Goal: Task Accomplishment & Management: Use online tool/utility

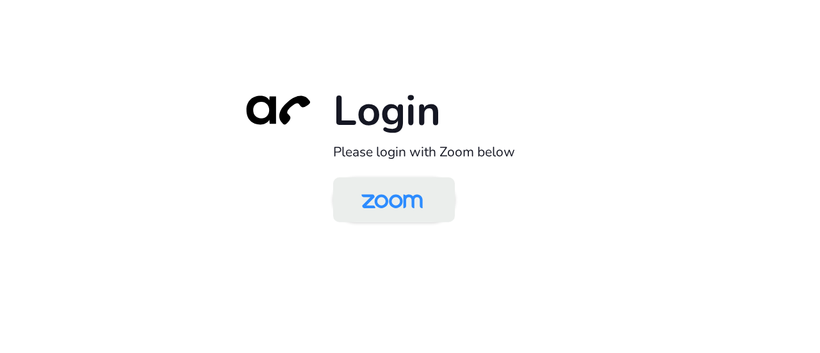
click at [394, 199] on img at bounding box center [392, 201] width 88 height 42
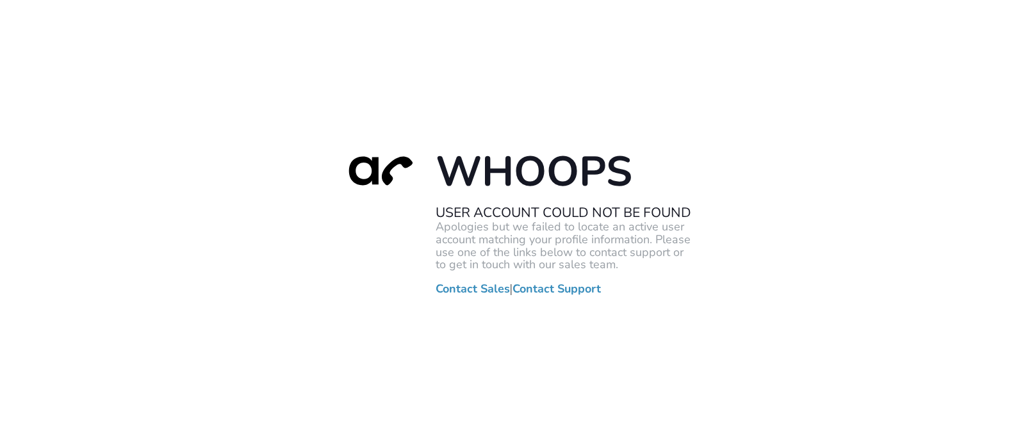
drag, startPoint x: 710, startPoint y: 2, endPoint x: 628, endPoint y: 157, distance: 175.0
click at [628, 157] on h1 "Whoops" at bounding box center [563, 171] width 256 height 52
click at [680, 331] on div "Whoops User Account Could Not Be Found Apologies but we failed to locate an act…" at bounding box center [512, 220] width 1025 height 441
click at [409, 110] on div "Whoops User Account Could Not Be Found Apologies but we failed to locate an act…" at bounding box center [512, 220] width 1025 height 441
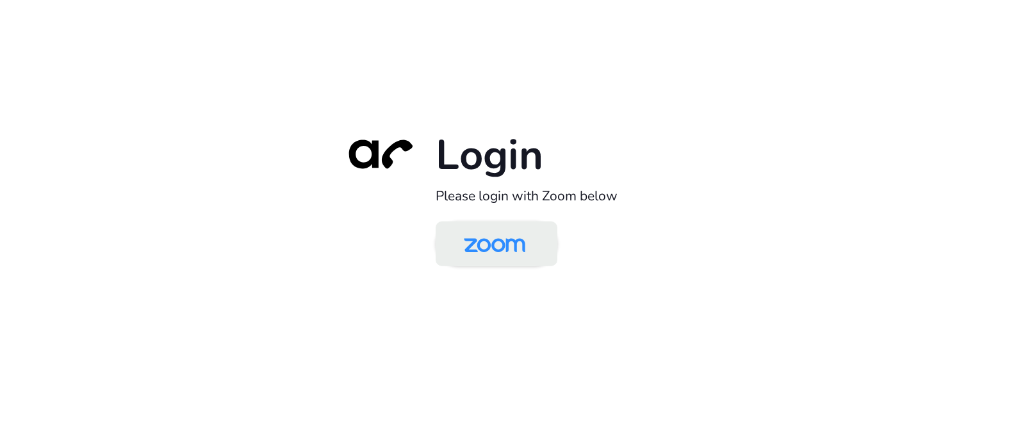
click at [516, 238] on img at bounding box center [494, 245] width 88 height 42
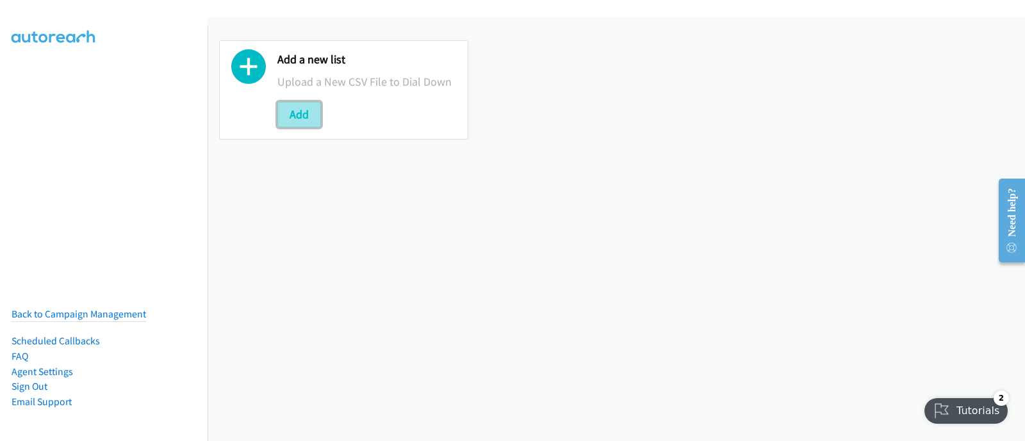
click at [289, 111] on button "Add" at bounding box center [299, 115] width 44 height 26
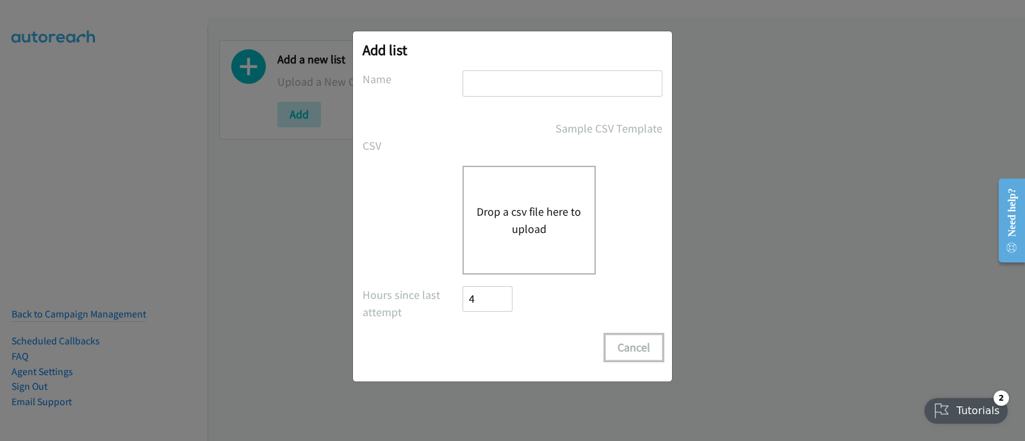
click at [628, 339] on button "Cancel" at bounding box center [633, 348] width 57 height 26
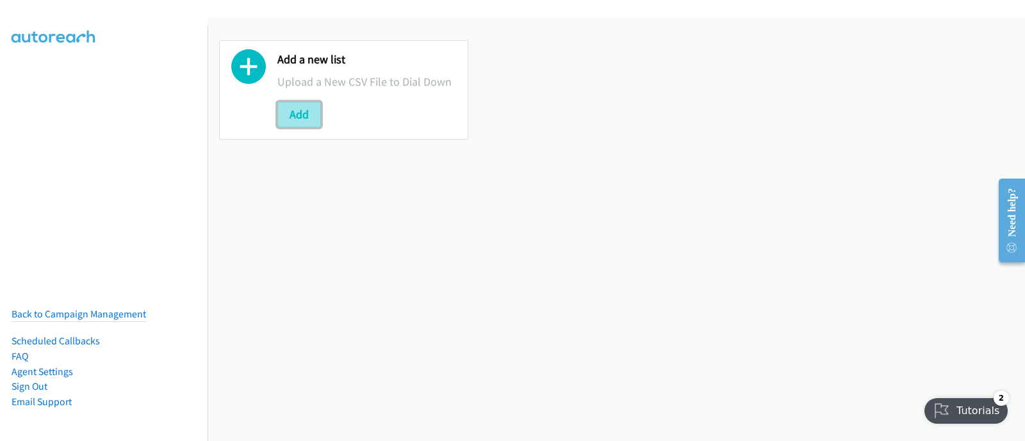
click at [316, 115] on button "Add" at bounding box center [299, 115] width 44 height 26
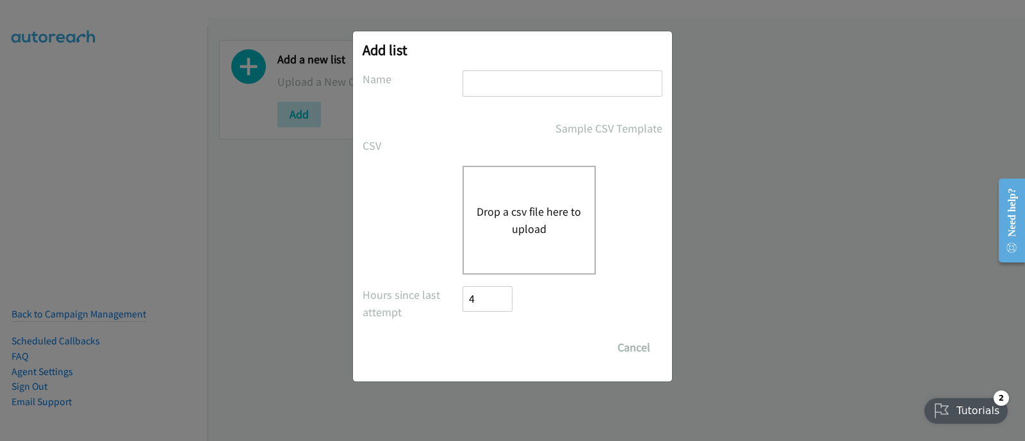
click at [498, 89] on input "text" at bounding box center [562, 83] width 200 height 26
type input "R"
click at [83, 169] on div "Add list No phone fields were returned for that Report or List View Please uplo…" at bounding box center [512, 227] width 1025 height 430
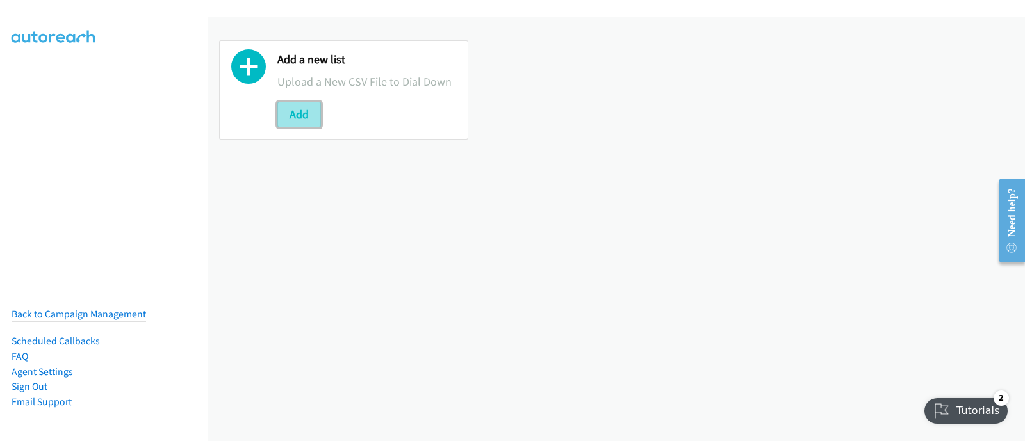
click at [311, 110] on button "Add" at bounding box center [299, 115] width 44 height 26
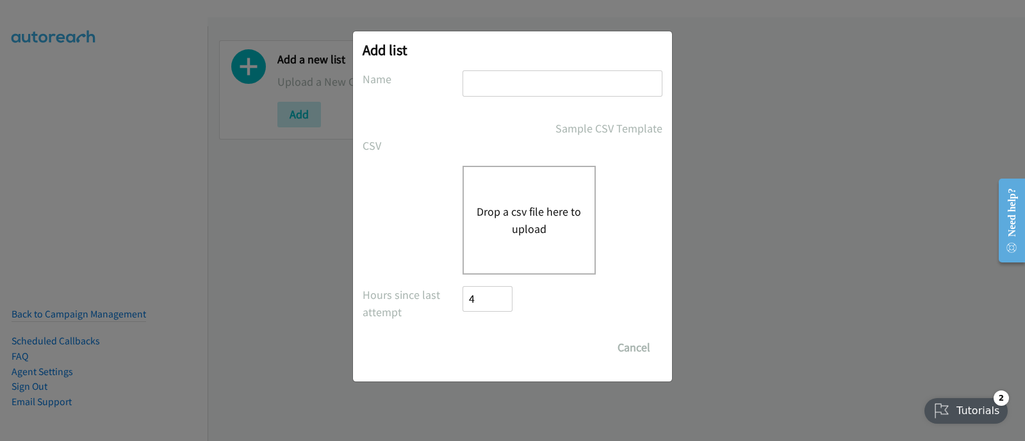
click at [476, 90] on input "text" at bounding box center [562, 83] width 200 height 26
paste input "Terracom"
type input "Terracom AR List 1"
click at [514, 247] on div "Drop a csv file here to upload" at bounding box center [528, 220] width 133 height 109
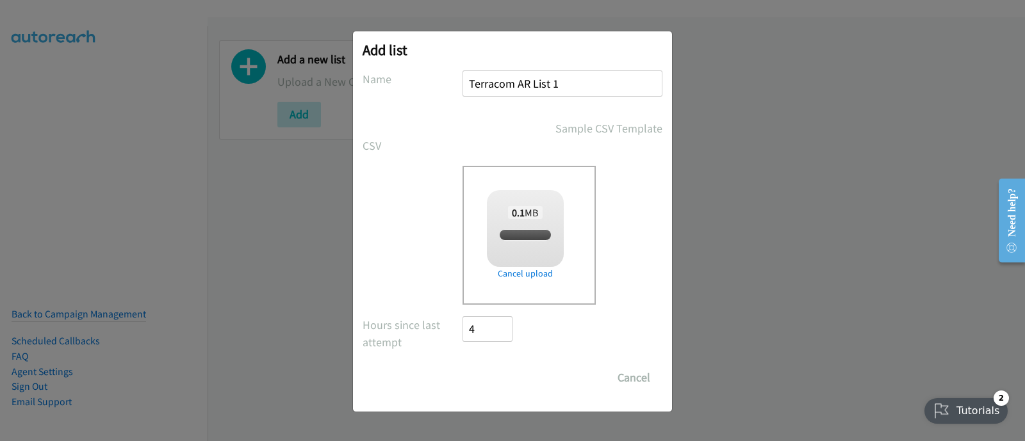
checkbox input "true"
click at [500, 376] on input "Save List" at bounding box center [495, 378] width 67 height 26
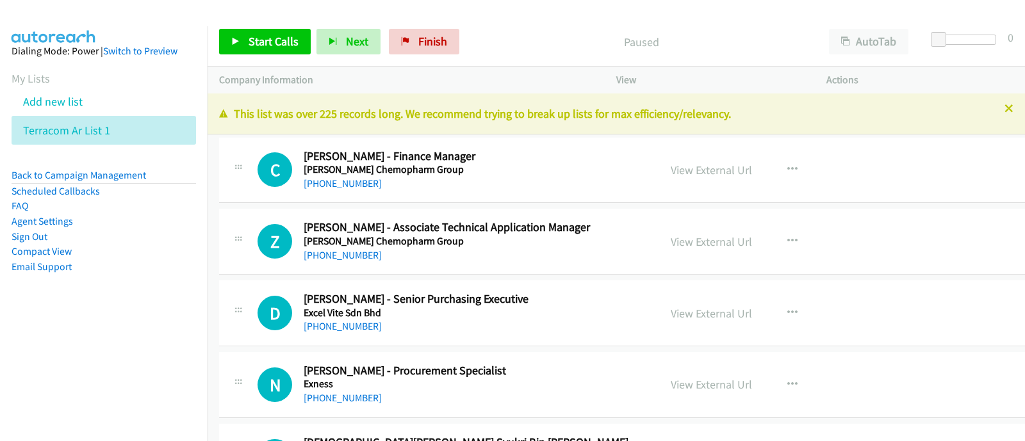
click at [938, 320] on div "D Callback Scheduled [PERSON_NAME] - Senior Purchasing Executive Excel Vite Sdn…" at bounding box center [635, 313] width 833 height 66
click at [234, 40] on icon at bounding box center [235, 42] width 9 height 9
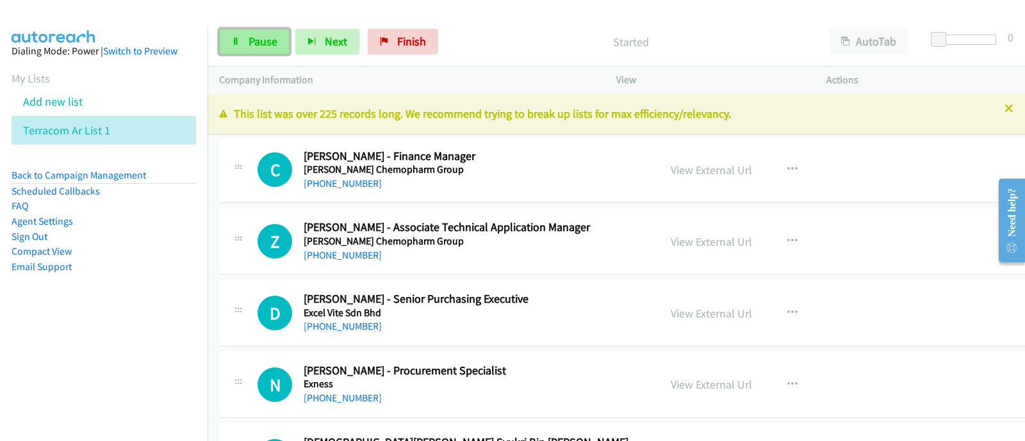
click at [248, 45] on span "Pause" at bounding box center [262, 41] width 29 height 15
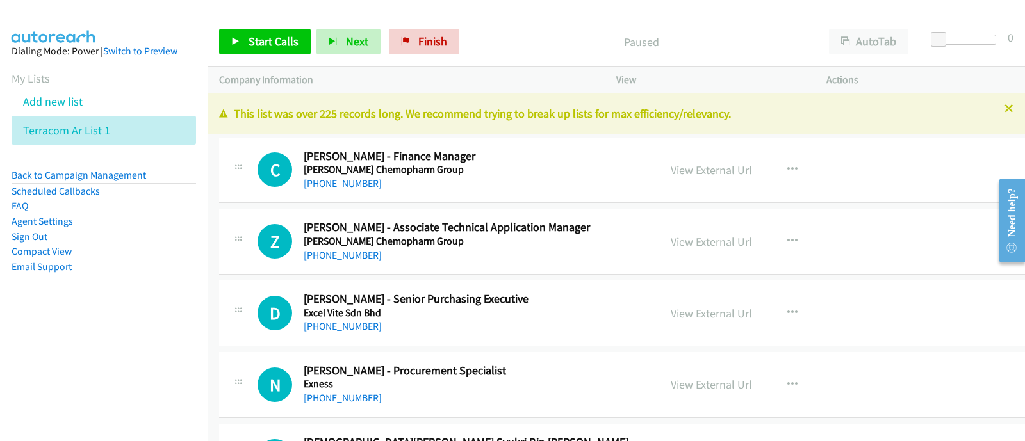
click at [692, 174] on link "View External Url" at bounding box center [710, 170] width 81 height 15
click at [329, 176] on div "[PHONE_NUMBER]" at bounding box center [472, 183] width 336 height 15
click at [347, 184] on link "[PHONE_NUMBER]" at bounding box center [343, 183] width 78 height 12
click at [775, 232] on button "button" at bounding box center [792, 242] width 35 height 26
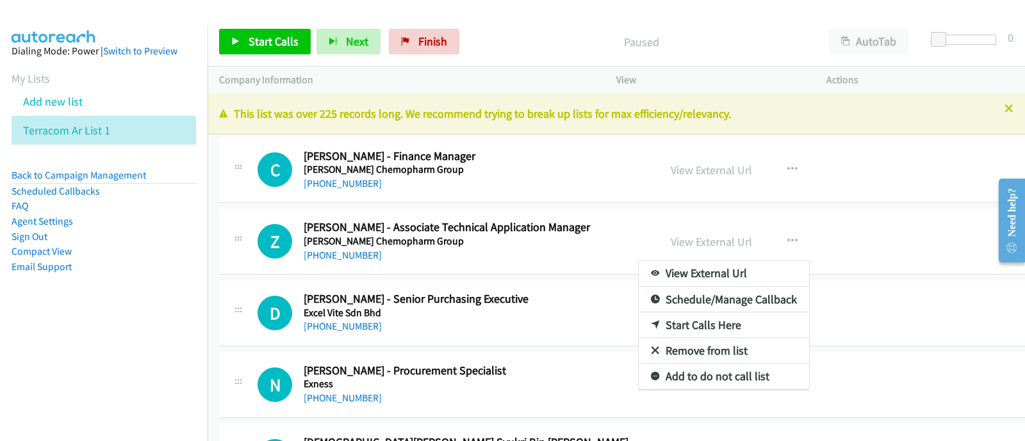
click at [776, 173] on div at bounding box center [512, 220] width 1025 height 441
click at [760, 220] on div "View External Url View External Url Schedule/Manage Callback Start Calls Here R…" at bounding box center [774, 241] width 231 height 42
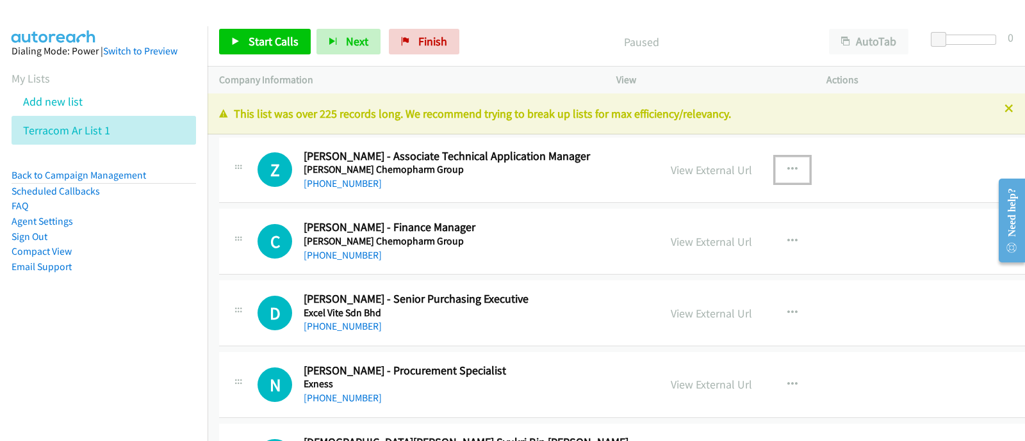
click at [787, 168] on icon "button" at bounding box center [792, 170] width 10 height 10
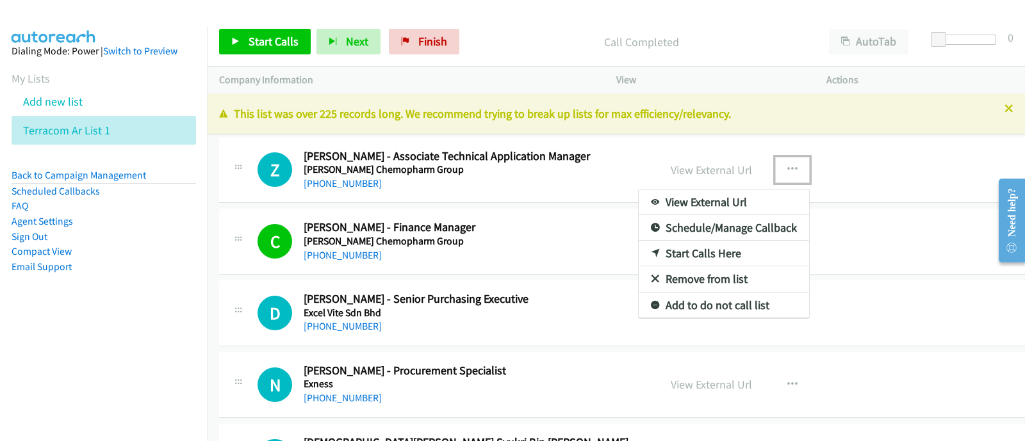
click at [552, 209] on div at bounding box center [512, 220] width 1025 height 441
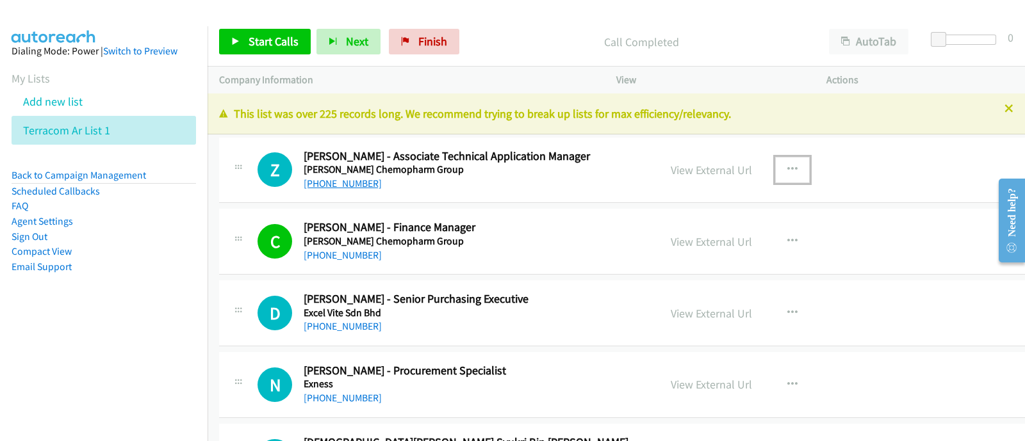
click at [343, 181] on link "[PHONE_NUMBER]" at bounding box center [343, 183] width 78 height 12
click at [233, 46] on link "Start Calls" at bounding box center [265, 42] width 92 height 26
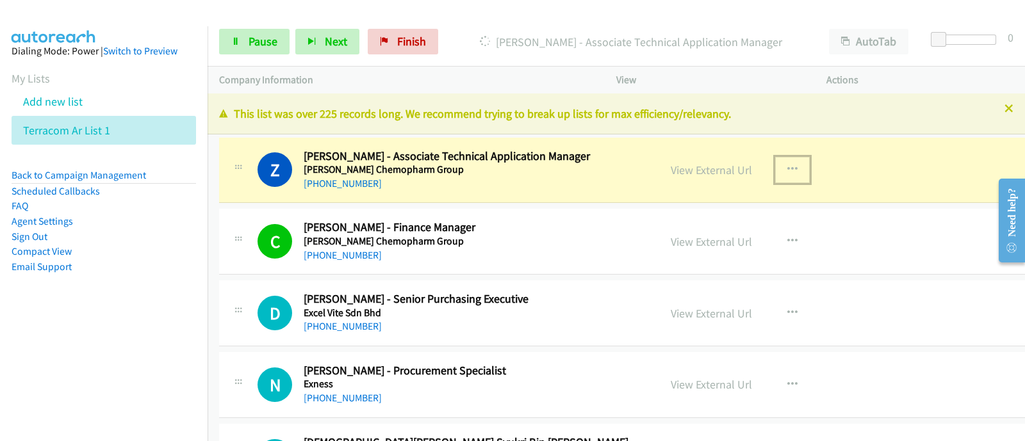
click at [787, 167] on icon "button" at bounding box center [792, 170] width 10 height 10
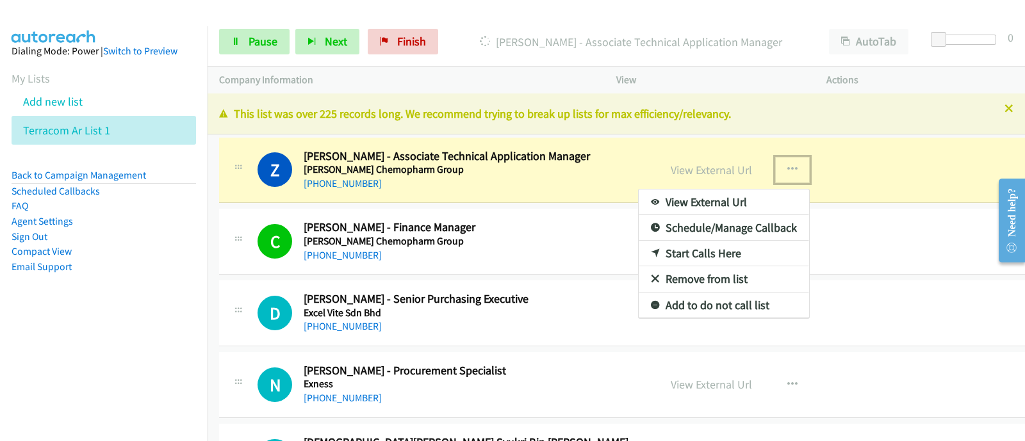
click at [875, 216] on div at bounding box center [512, 220] width 1025 height 441
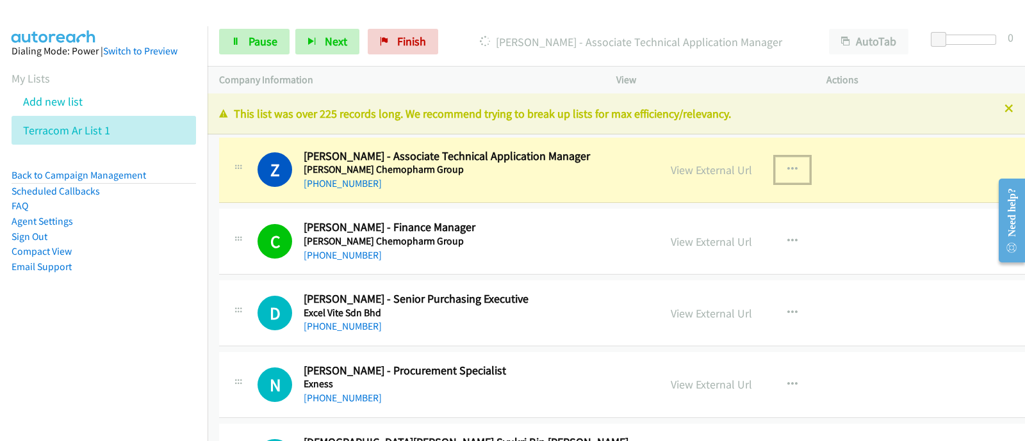
click at [787, 165] on icon "button" at bounding box center [792, 170] width 10 height 10
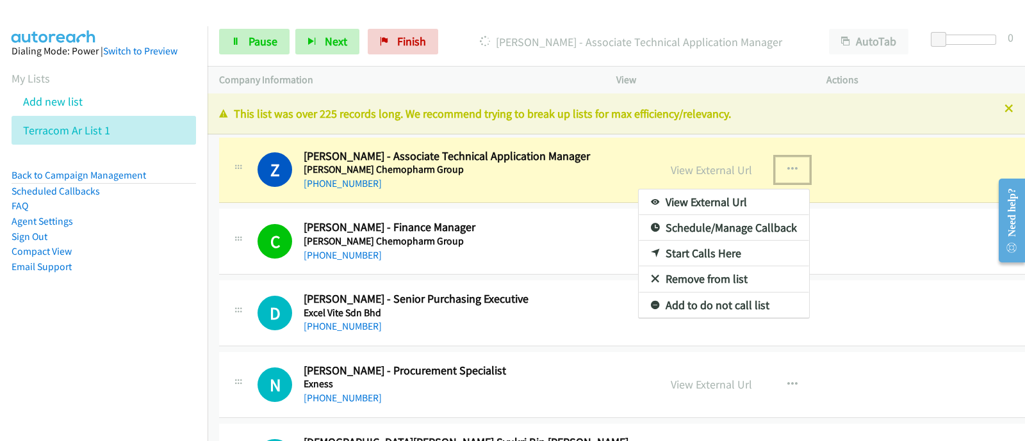
click at [727, 203] on link "View External Url" at bounding box center [723, 203] width 170 height 26
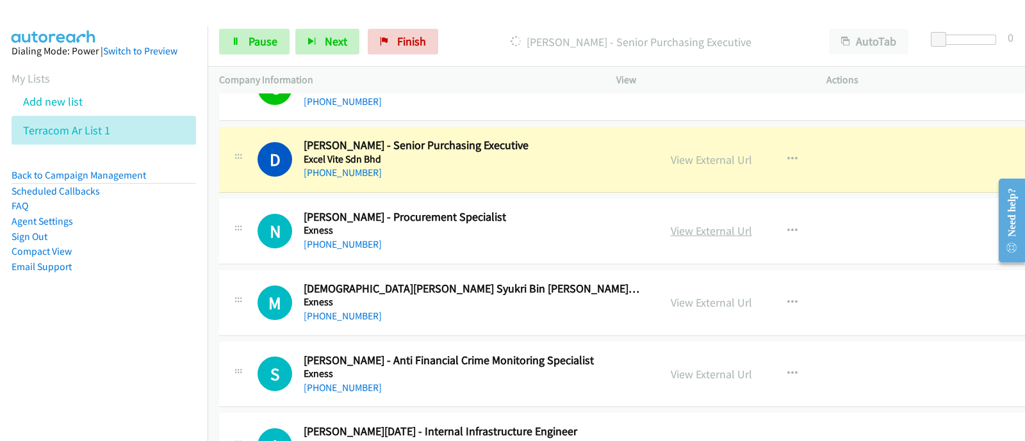
scroll to position [159, 0]
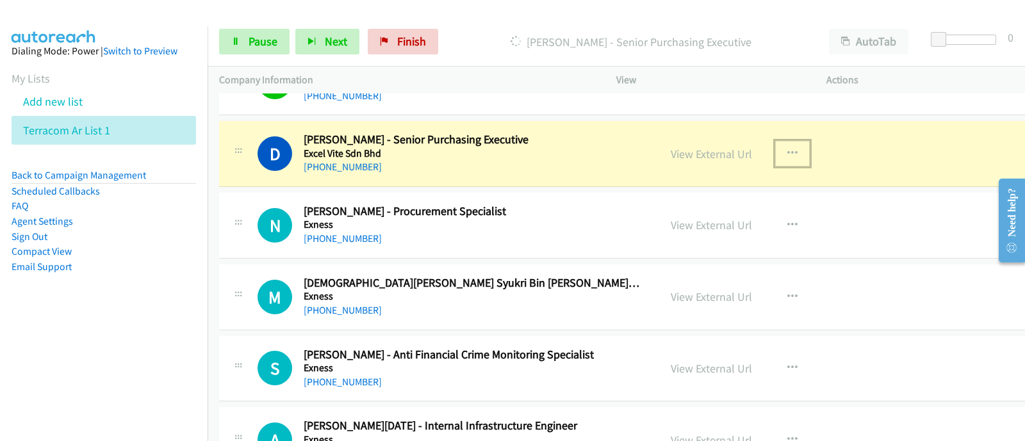
click at [787, 149] on icon "button" at bounding box center [792, 154] width 10 height 10
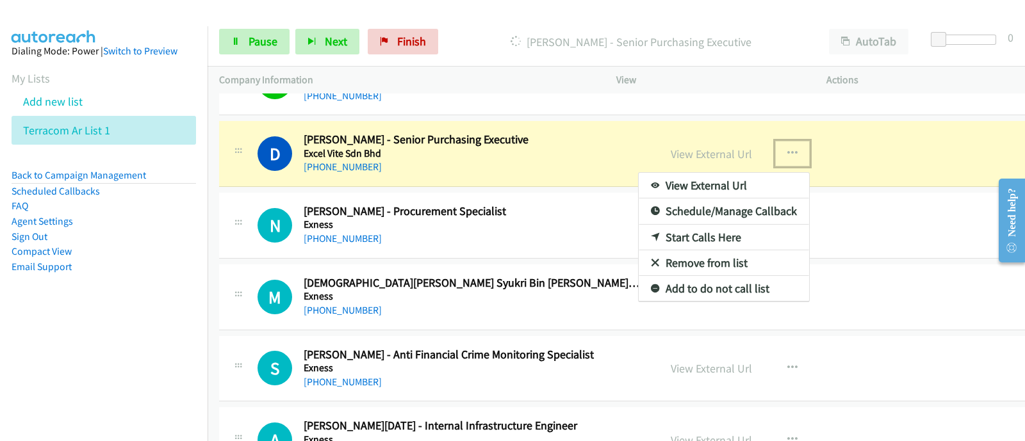
click at [698, 186] on link "View External Url" at bounding box center [723, 186] width 170 height 26
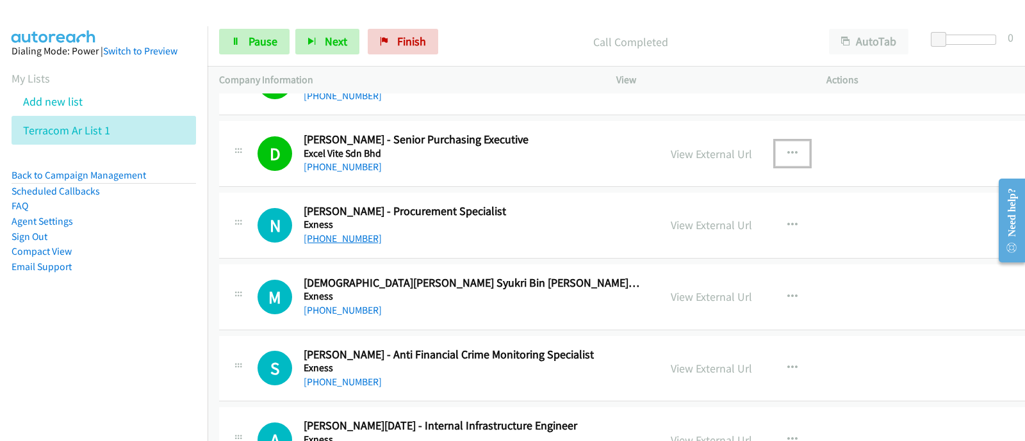
click at [344, 243] on link "[PHONE_NUMBER]" at bounding box center [343, 238] width 78 height 12
click at [727, 76] on p "View" at bounding box center [709, 79] width 187 height 15
click at [339, 234] on link "[PHONE_NUMBER]" at bounding box center [343, 238] width 78 height 12
click at [787, 220] on icon "button" at bounding box center [792, 225] width 10 height 10
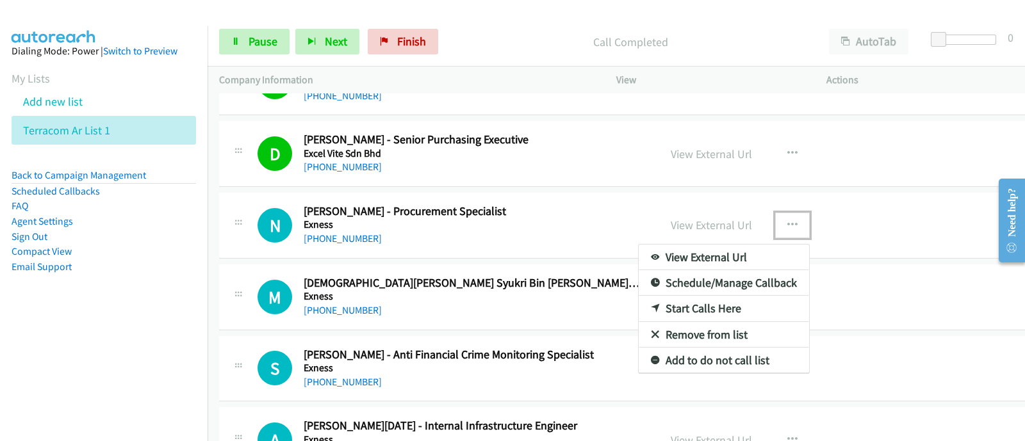
click at [727, 251] on link "View External Url" at bounding box center [723, 258] width 170 height 26
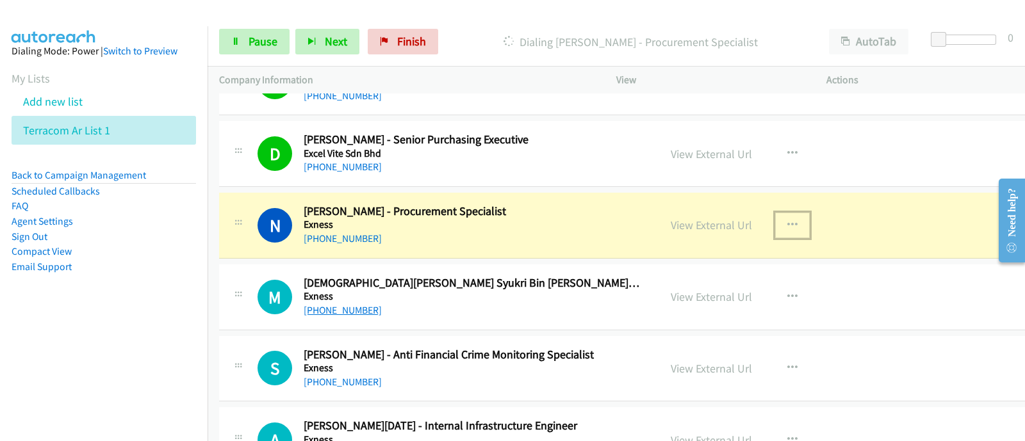
click at [361, 304] on link "[PHONE_NUMBER]" at bounding box center [343, 310] width 78 height 12
click at [263, 42] on span "Pause" at bounding box center [262, 41] width 29 height 15
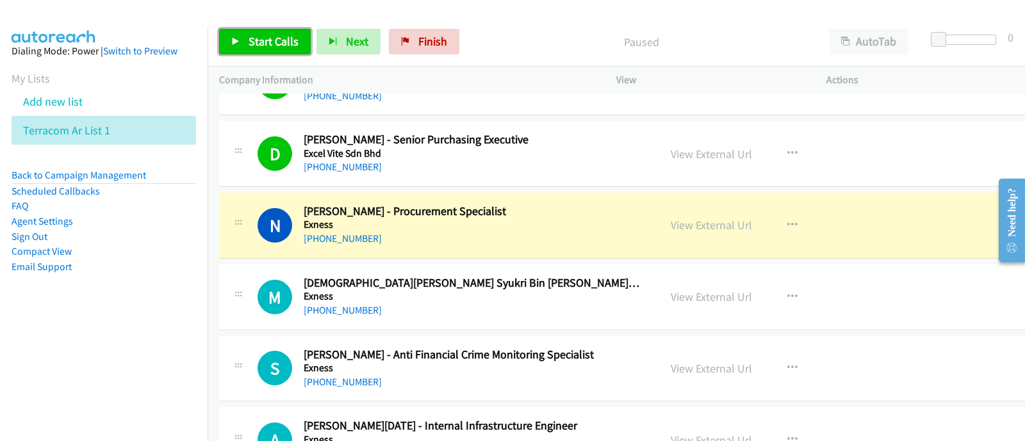
click at [261, 39] on span "Start Calls" at bounding box center [273, 41] width 50 height 15
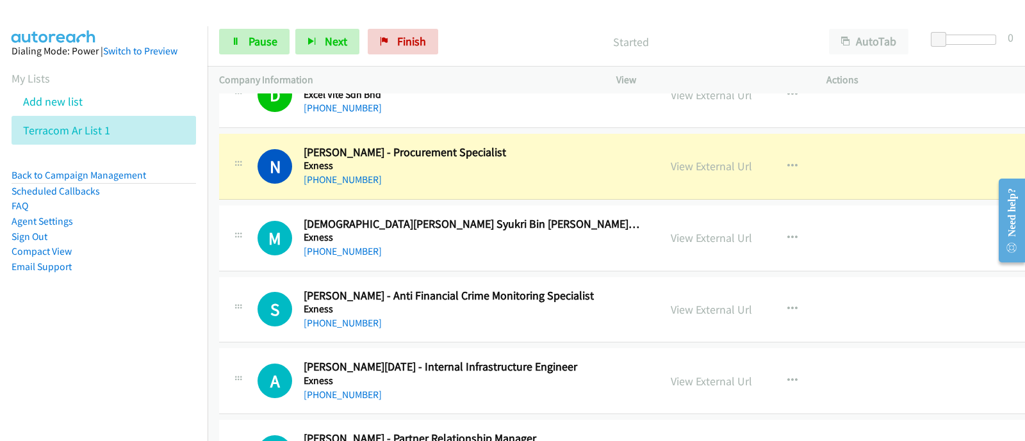
scroll to position [240, 0]
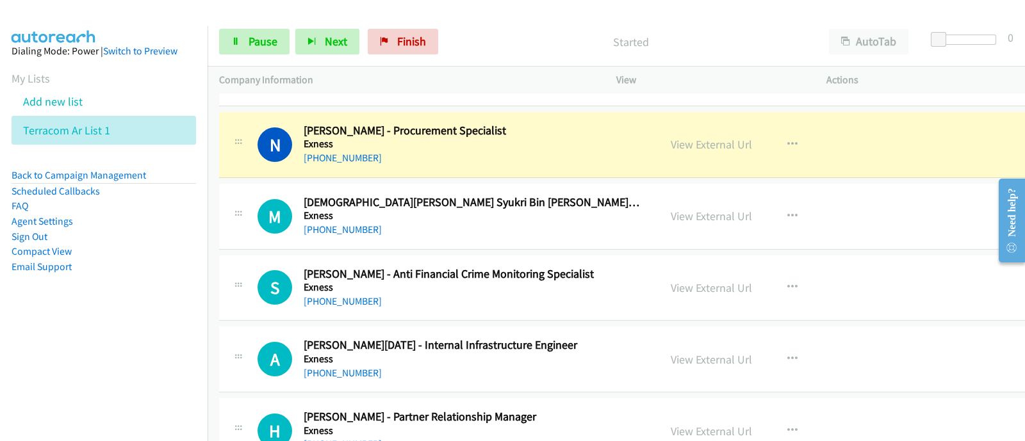
click at [359, 200] on h2 "[DEMOGRAPHIC_DATA][PERSON_NAME] Syukri Bin [PERSON_NAME] - It Ii Engineer" at bounding box center [472, 202] width 336 height 15
click at [380, 224] on div "[PHONE_NUMBER]" at bounding box center [472, 229] width 336 height 15
click at [595, 213] on h5 "Exness" at bounding box center [472, 215] width 336 height 13
click at [309, 215] on h5 "Exness" at bounding box center [472, 215] width 336 height 13
click at [273, 215] on h1 "M" at bounding box center [274, 216] width 35 height 35
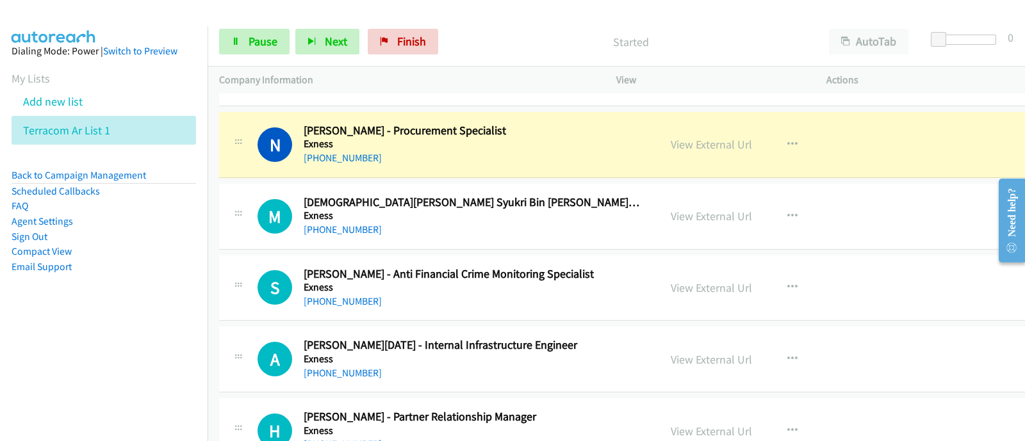
click at [370, 207] on h2 "[DEMOGRAPHIC_DATA][PERSON_NAME] Syukri Bin [PERSON_NAME] - It Ii Engineer" at bounding box center [472, 202] width 336 height 15
click at [355, 228] on link "[PHONE_NUMBER]" at bounding box center [343, 229] width 78 height 12
click at [920, 233] on div "M Callback Scheduled [PERSON_NAME] Syukri Bin [PERSON_NAME] - It Ii Engineer Ex…" at bounding box center [635, 217] width 833 height 66
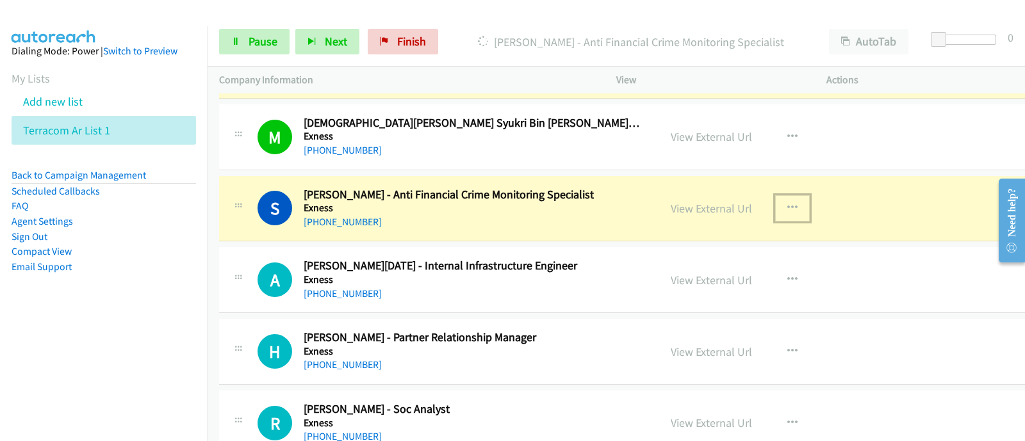
click at [787, 207] on icon "button" at bounding box center [792, 208] width 10 height 10
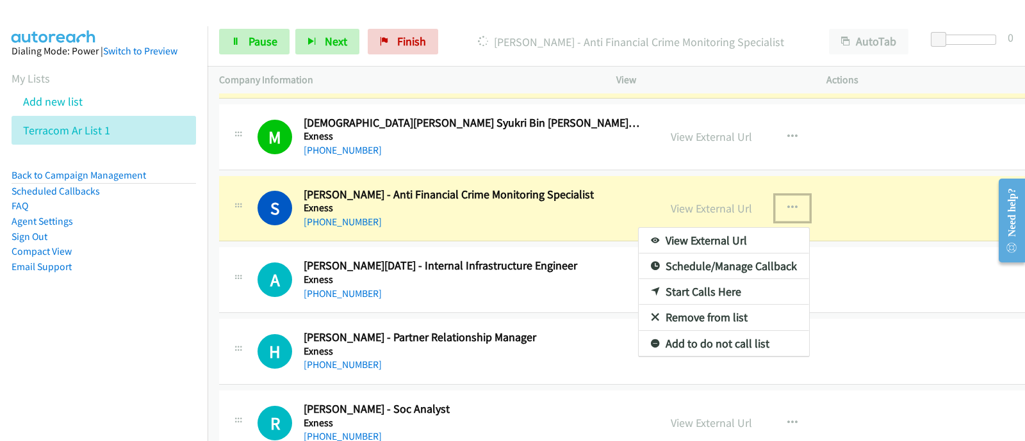
click at [698, 238] on link "View External Url" at bounding box center [723, 241] width 170 height 26
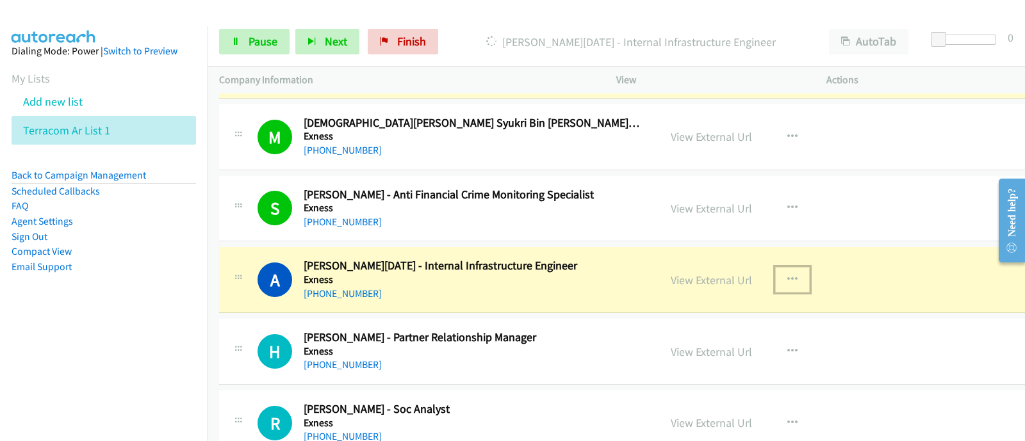
click at [775, 284] on button "button" at bounding box center [792, 280] width 35 height 26
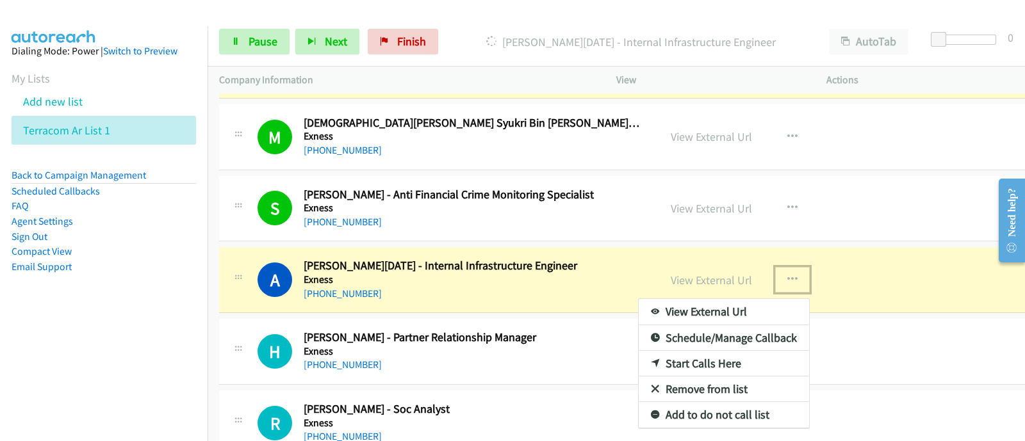
click at [717, 308] on link "View External Url" at bounding box center [723, 312] width 170 height 26
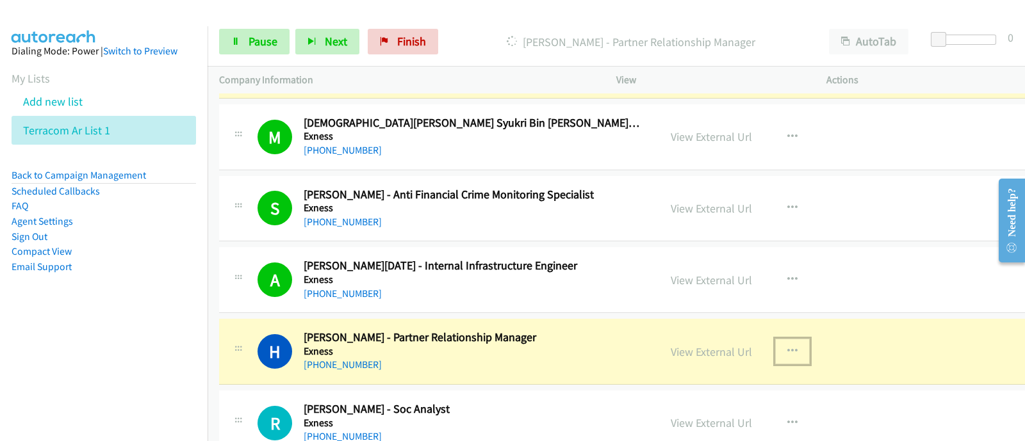
click at [775, 344] on button "button" at bounding box center [792, 352] width 35 height 26
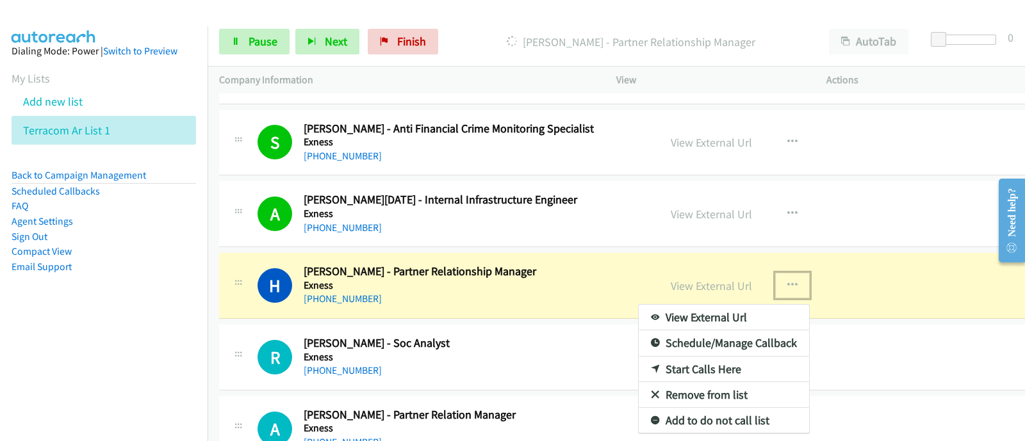
scroll to position [400, 0]
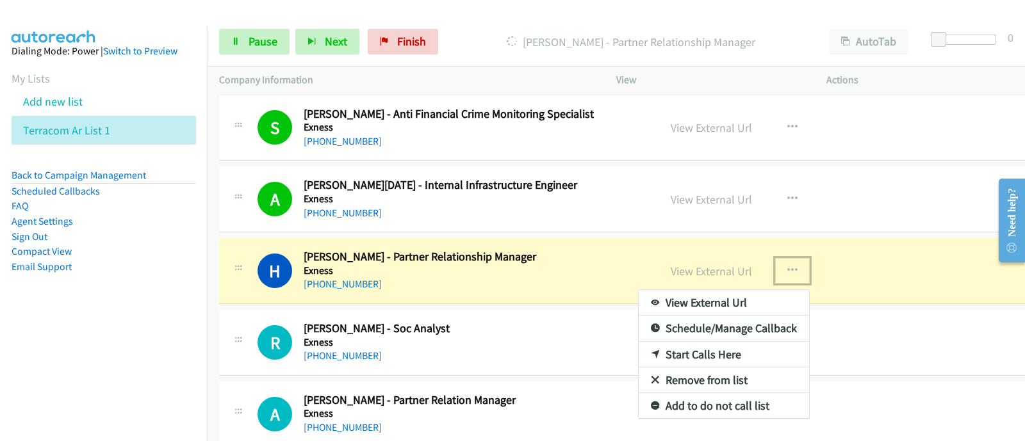
click at [672, 300] on link "View External Url" at bounding box center [723, 303] width 170 height 26
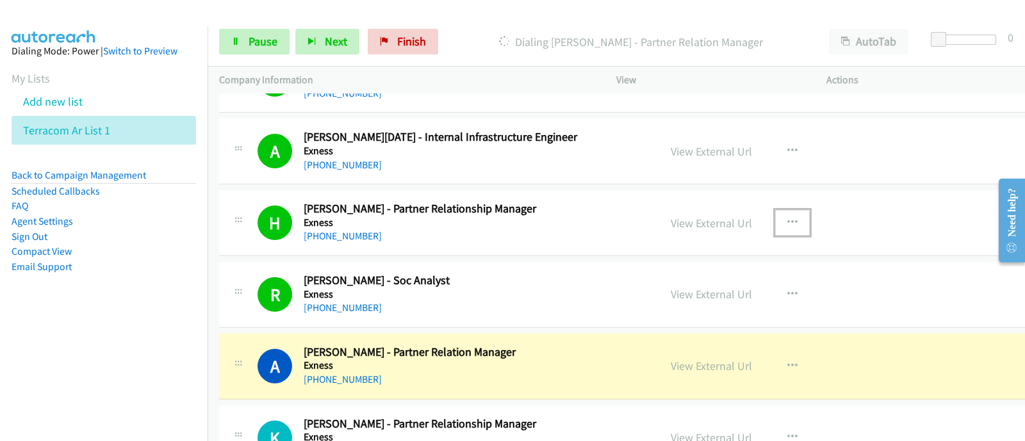
scroll to position [560, 0]
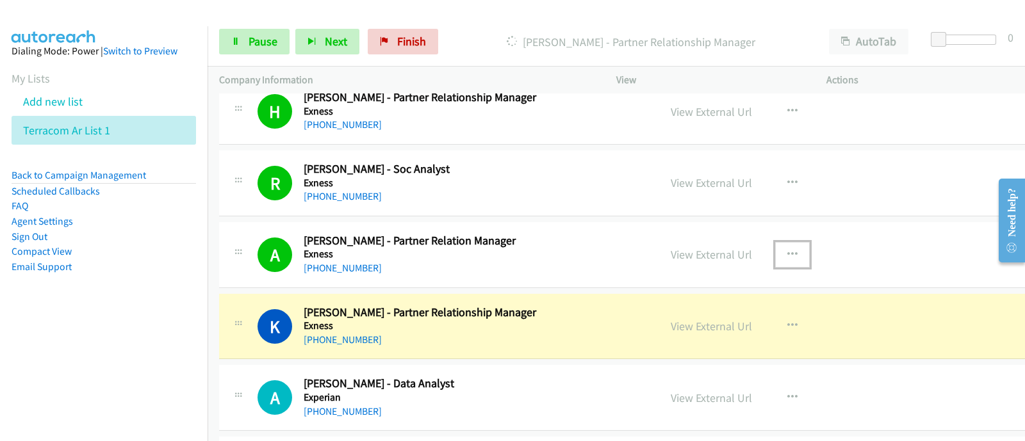
click at [787, 251] on icon "button" at bounding box center [792, 255] width 10 height 10
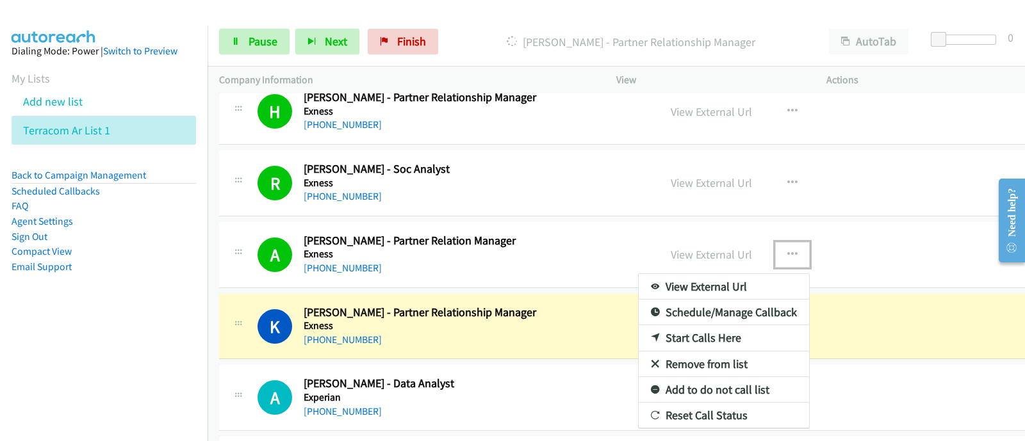
click at [690, 277] on link "View External Url" at bounding box center [723, 287] width 170 height 26
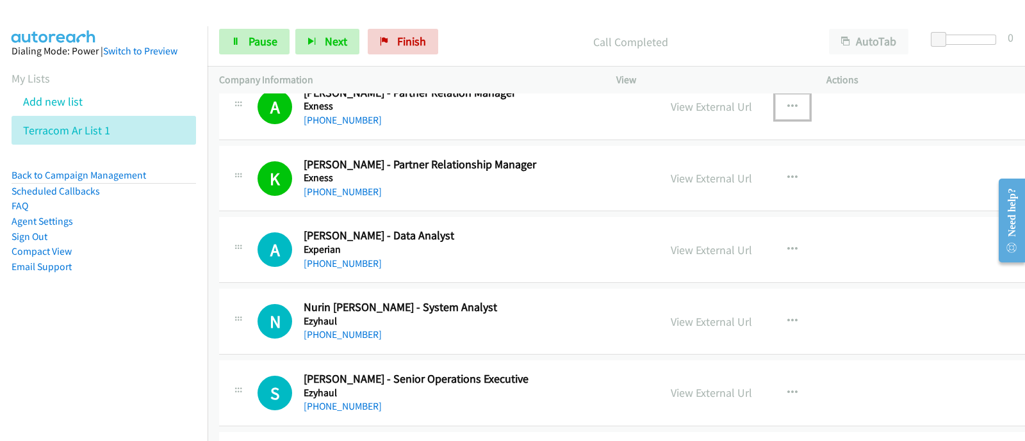
scroll to position [720, 0]
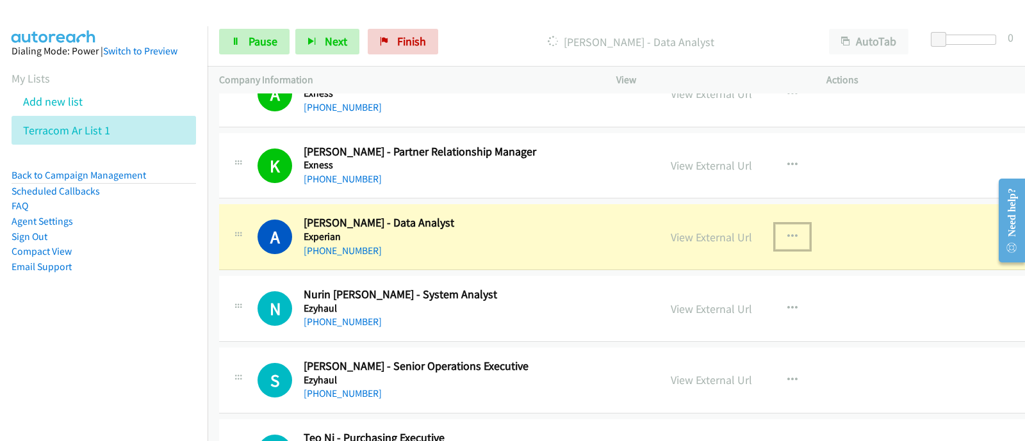
click at [775, 241] on button "button" at bounding box center [792, 237] width 35 height 26
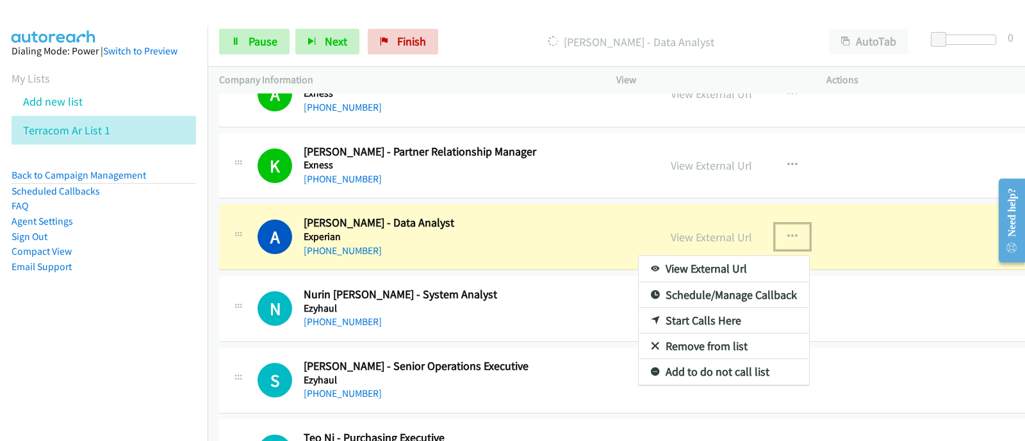
click at [720, 270] on link "View External Url" at bounding box center [723, 269] width 170 height 26
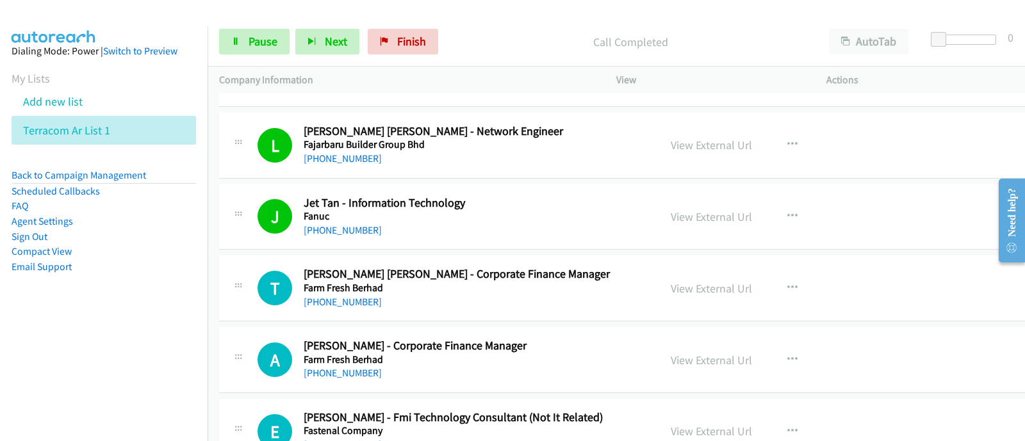
scroll to position [1120, 0]
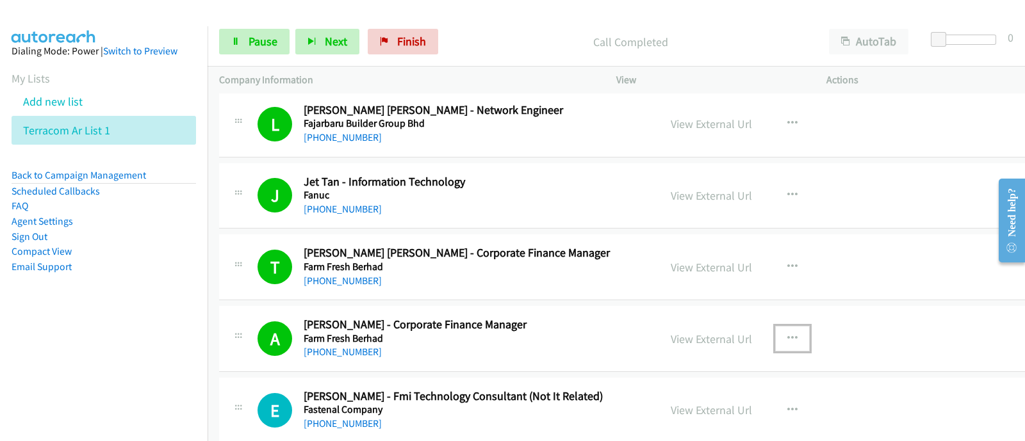
click at [776, 332] on button "button" at bounding box center [792, 339] width 35 height 26
click at [715, 365] on link "View External Url" at bounding box center [723, 371] width 170 height 26
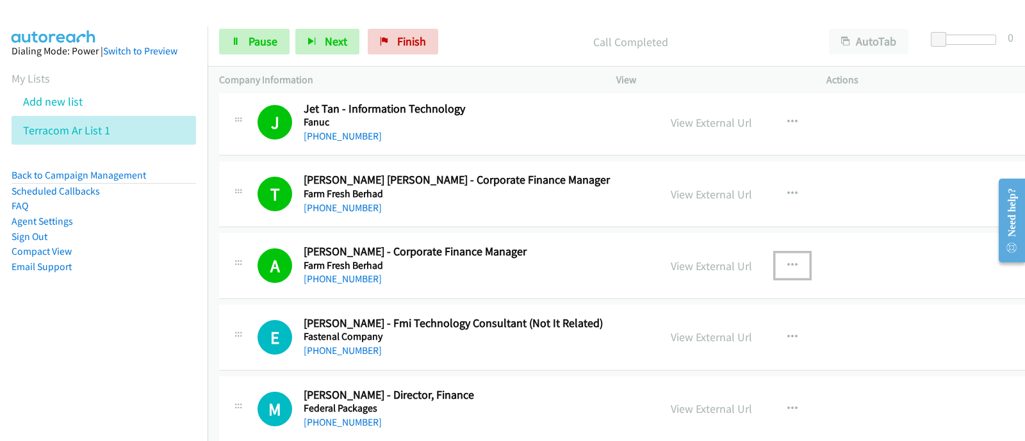
scroll to position [1200, 0]
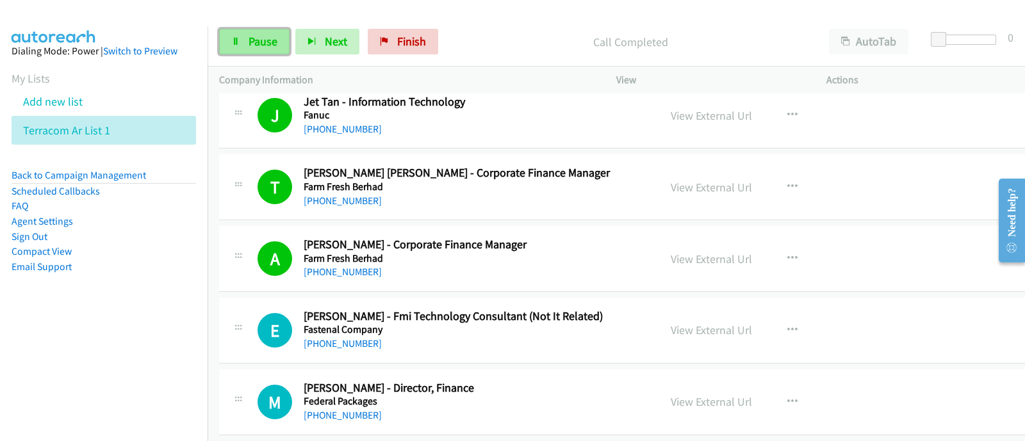
drag, startPoint x: 227, startPoint y: 37, endPoint x: 235, endPoint y: 42, distance: 8.9
click at [227, 38] on link "Pause" at bounding box center [254, 42] width 70 height 26
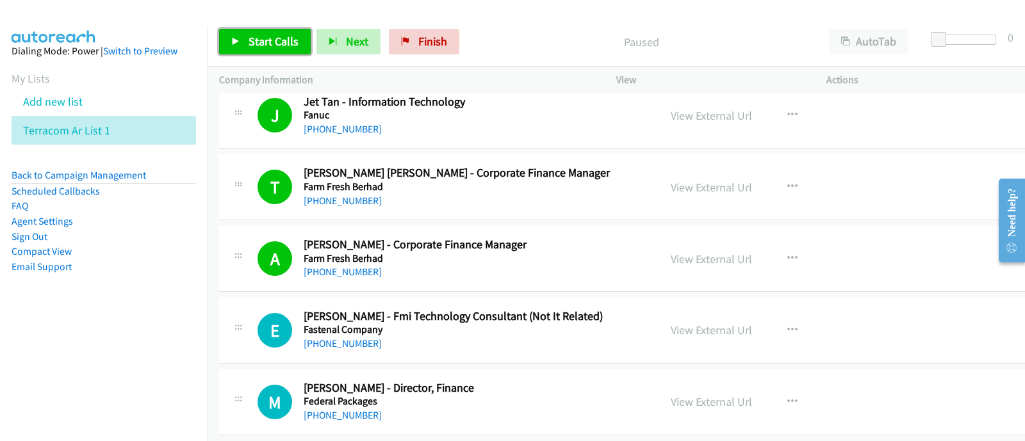
click at [240, 42] on icon at bounding box center [235, 42] width 9 height 9
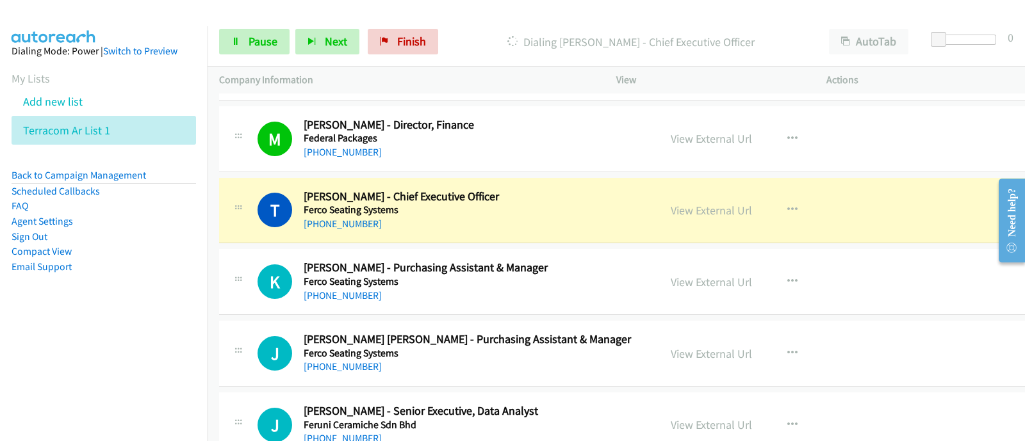
scroll to position [1441, 0]
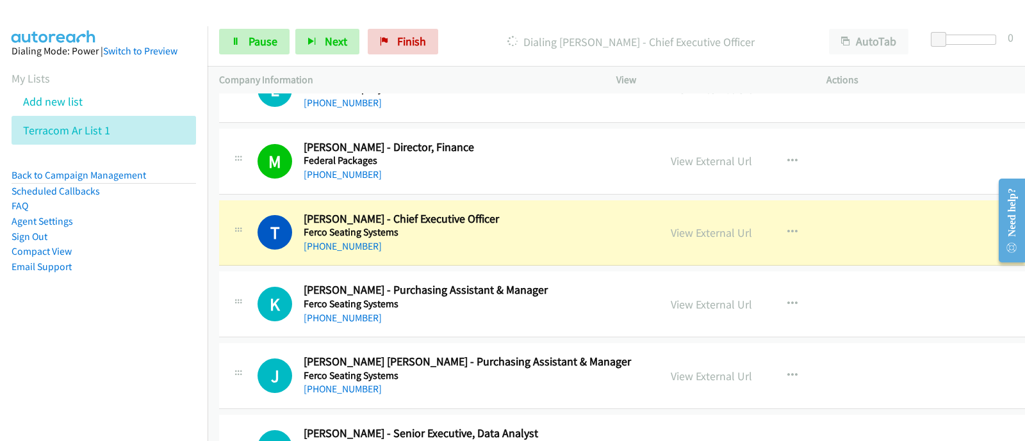
drag, startPoint x: 948, startPoint y: 171, endPoint x: 430, endPoint y: 243, distance: 523.7
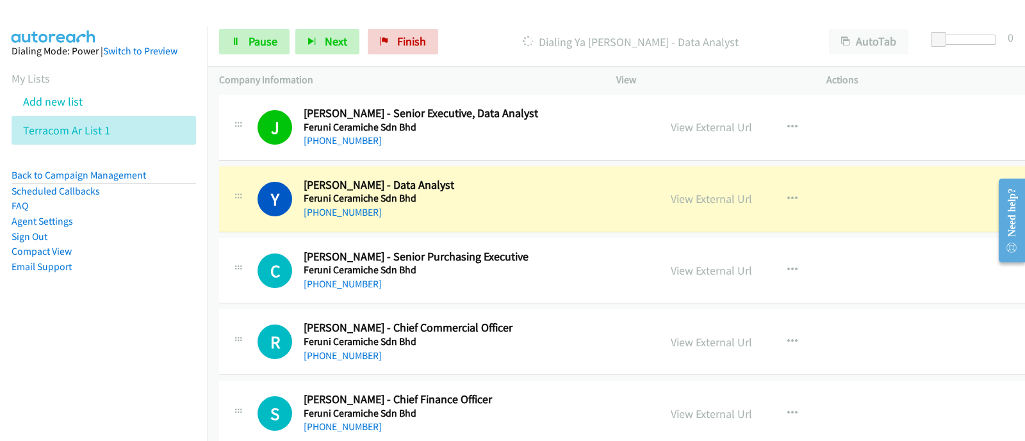
scroll to position [1841, 0]
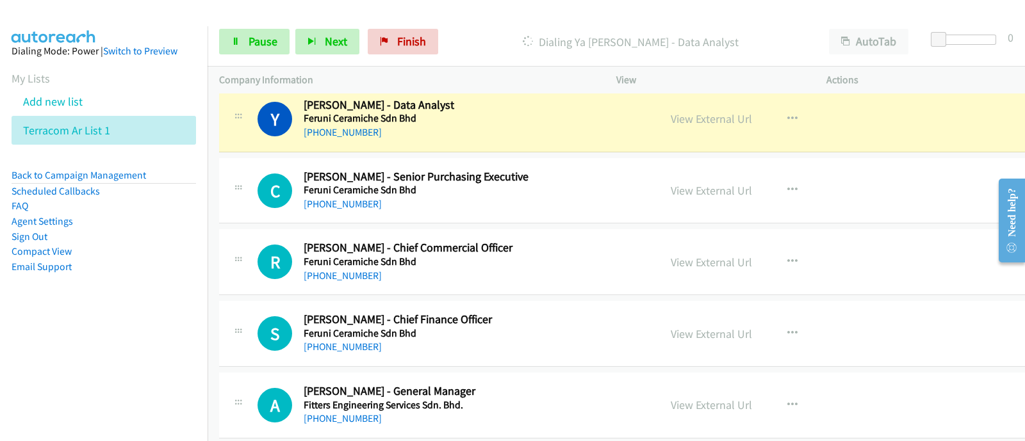
drag, startPoint x: 936, startPoint y: 137, endPoint x: 576, endPoint y: 252, distance: 377.3
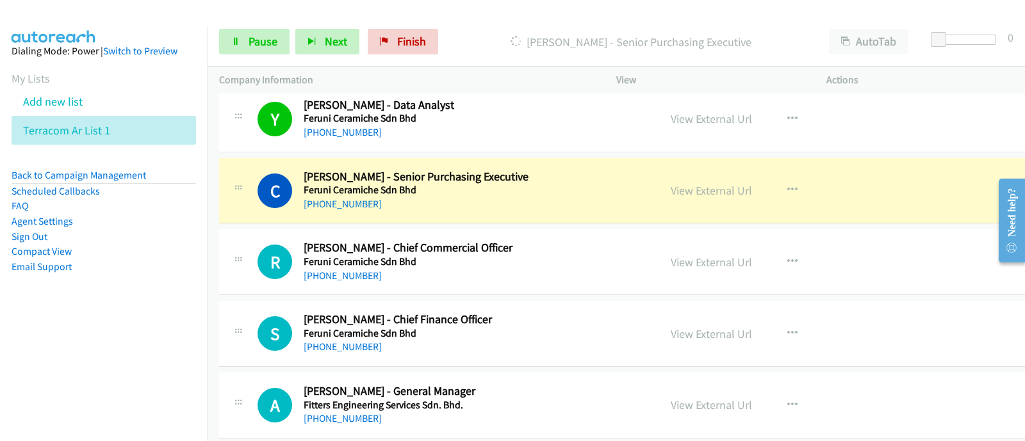
click at [936, 92] on div "Actions" at bounding box center [920, 80] width 210 height 27
click at [787, 188] on icon "button" at bounding box center [792, 190] width 10 height 10
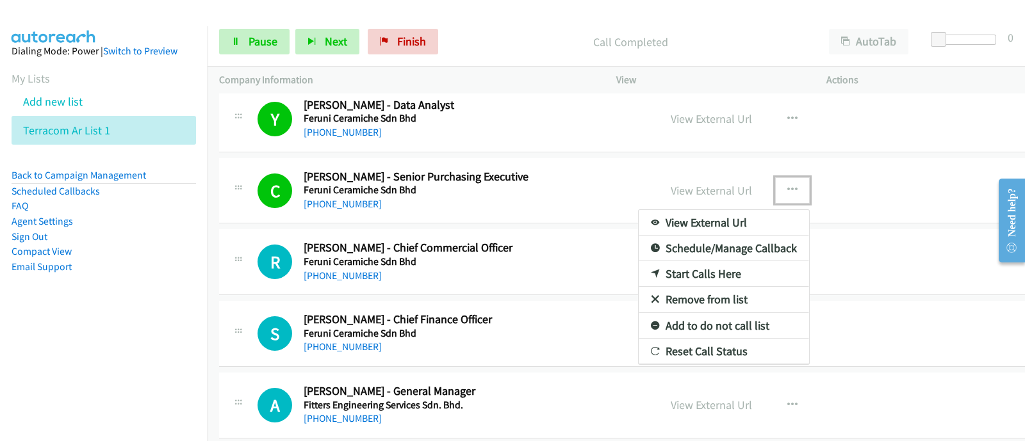
click at [709, 220] on link "View External Url" at bounding box center [723, 223] width 170 height 26
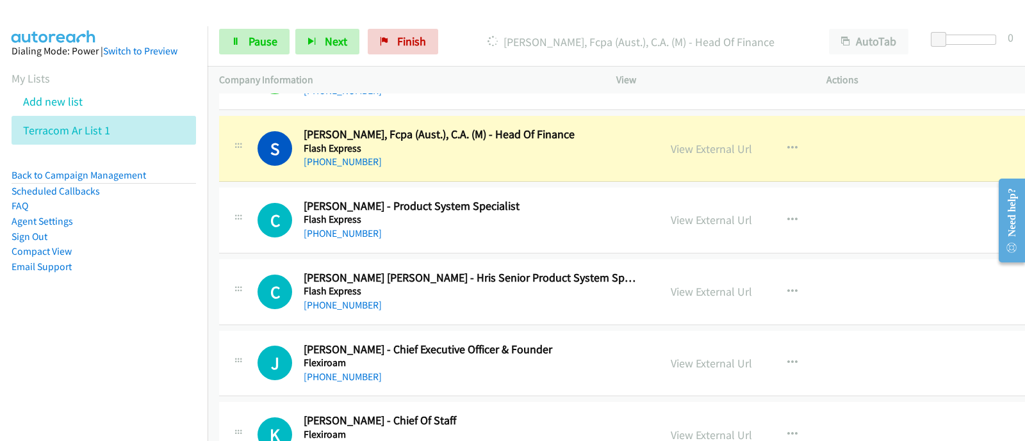
scroll to position [2481, 0]
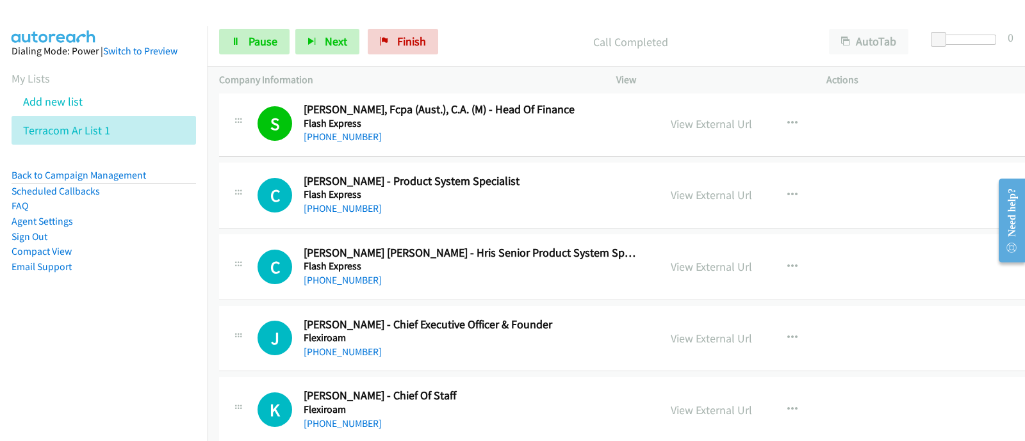
click at [747, 30] on div "Call Completed" at bounding box center [630, 42] width 373 height 26
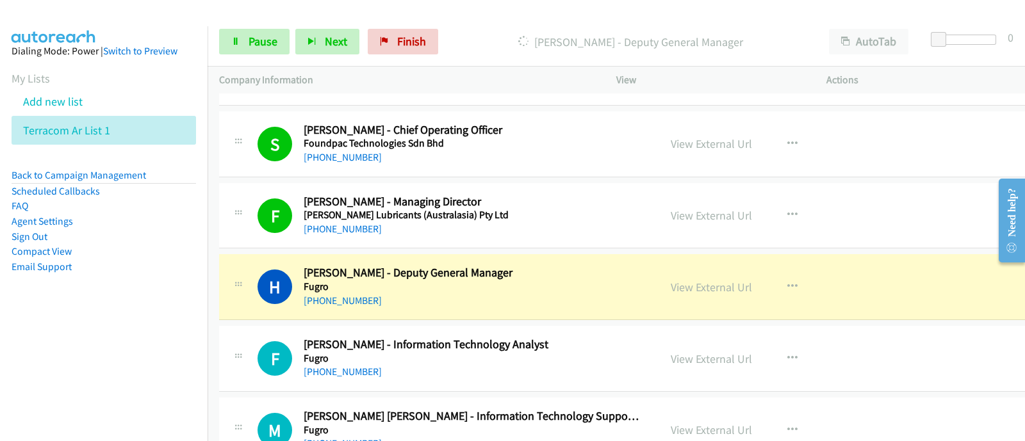
scroll to position [3042, 0]
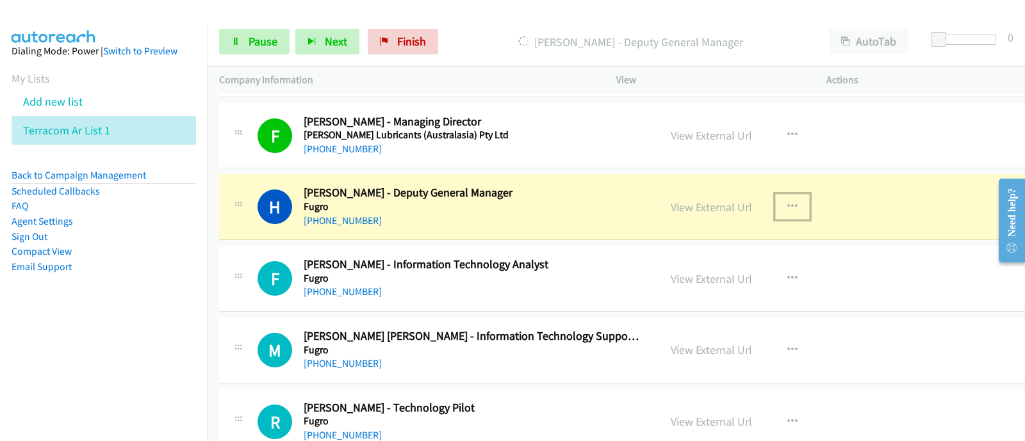
click at [787, 203] on icon "button" at bounding box center [792, 207] width 10 height 10
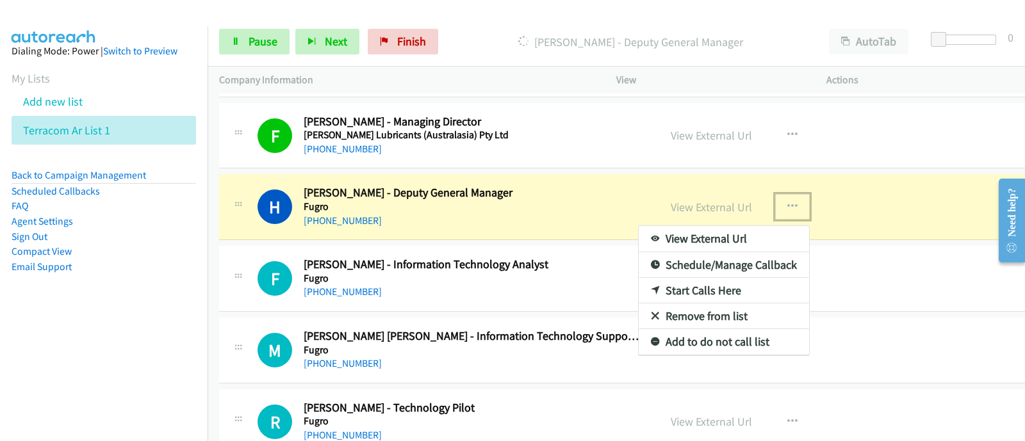
click at [703, 216] on div at bounding box center [512, 220] width 1025 height 441
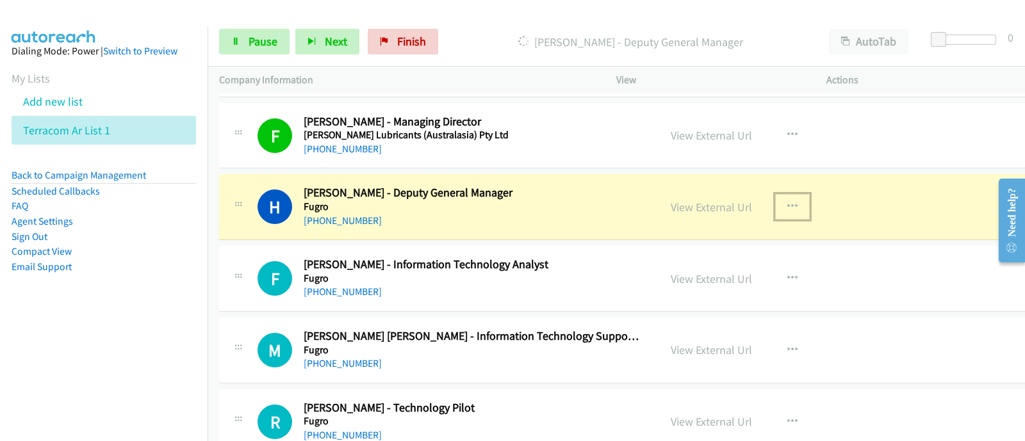
click at [775, 202] on button "button" at bounding box center [792, 207] width 35 height 26
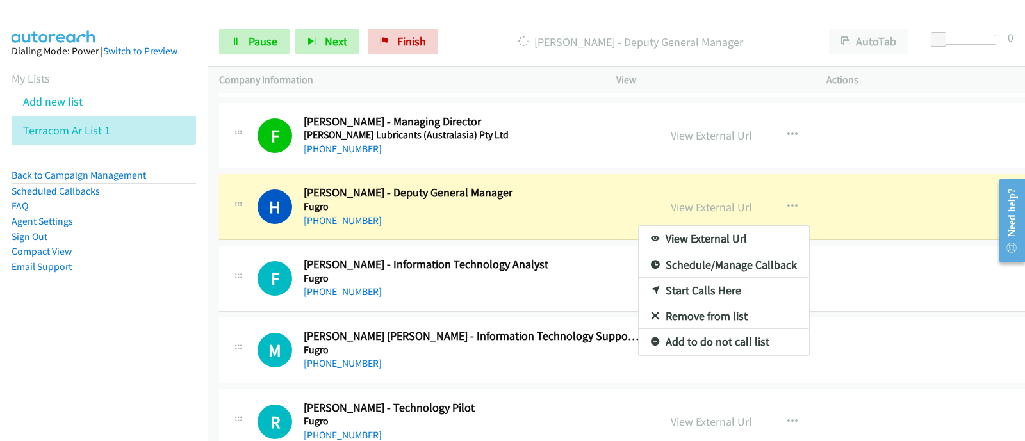
click at [711, 232] on link "View External Url" at bounding box center [723, 239] width 170 height 26
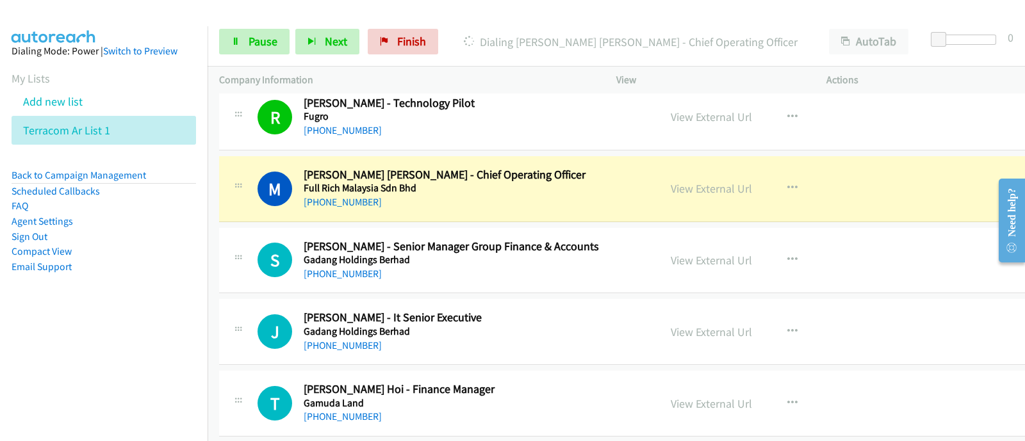
scroll to position [3362, 0]
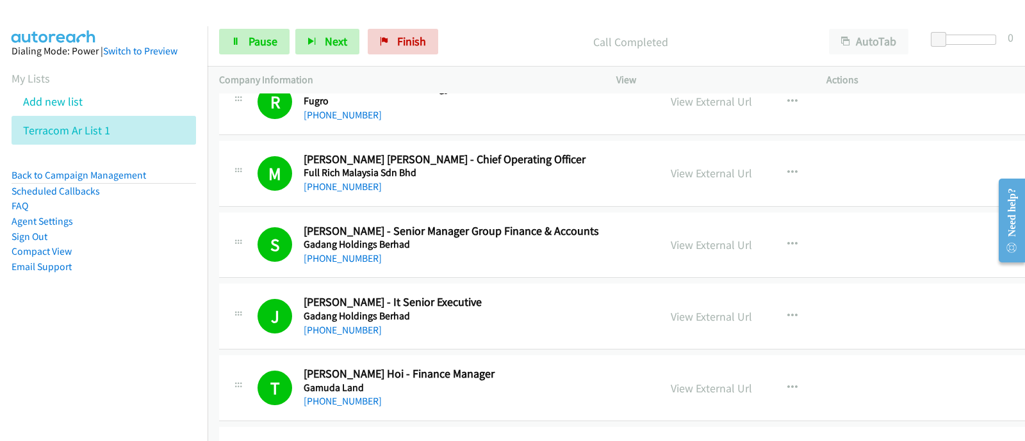
click at [964, 232] on div "S Callback Scheduled [PERSON_NAME] - Senior Manager Group Finance & Accounts Ga…" at bounding box center [635, 246] width 833 height 66
click at [250, 38] on span "Pause" at bounding box center [262, 41] width 29 height 15
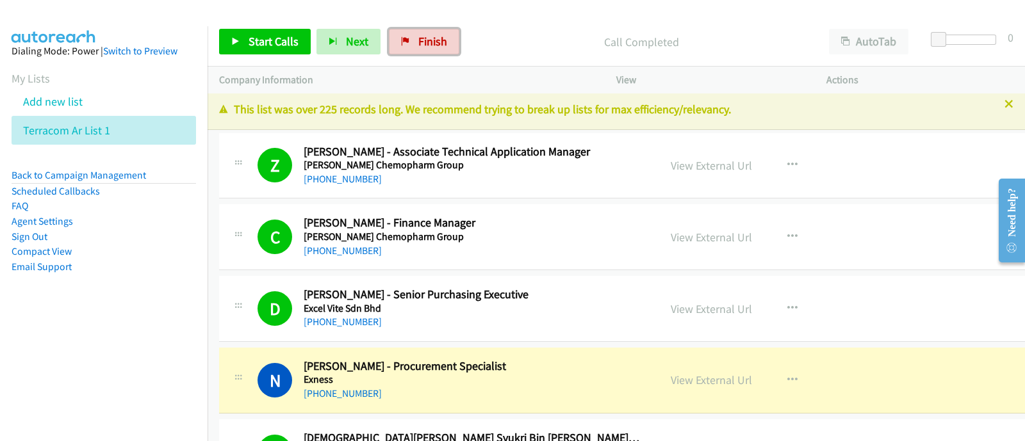
scroll to position [0, 0]
